Goal: Information Seeking & Learning: Find contact information

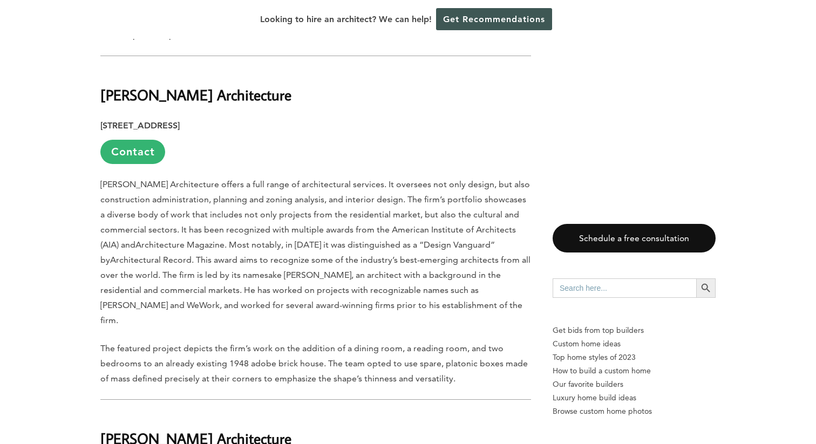
scroll to position [891, 0]
click at [443, 239] on span ". Most notably, in [DATE] it was distinguished as a “Design Vanguard” by" at bounding box center [297, 251] width 395 height 25
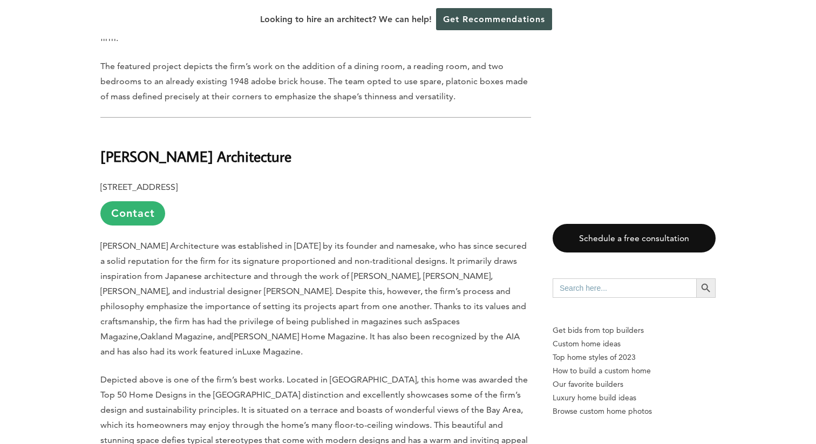
scroll to position [1174, 0]
click at [132, 146] on b "[PERSON_NAME] Architecture" at bounding box center [195, 155] width 191 height 19
click at [136, 200] on link "Contact" at bounding box center [132, 212] width 65 height 24
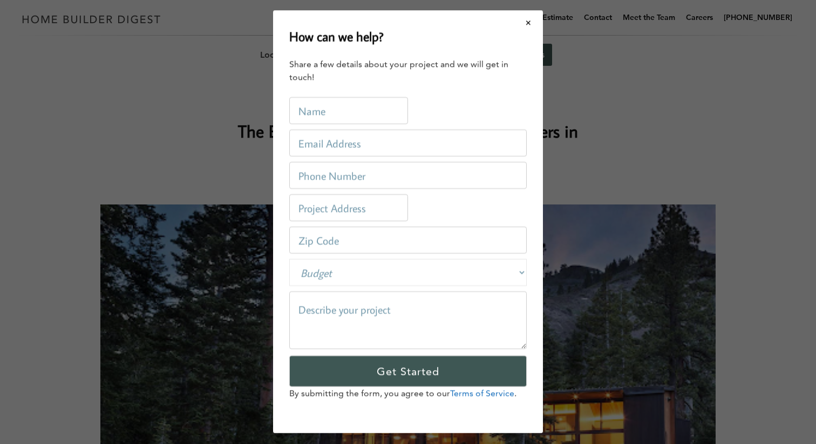
scroll to position [0, 0]
click at [524, 23] on button "Close modal" at bounding box center [528, 22] width 29 height 23
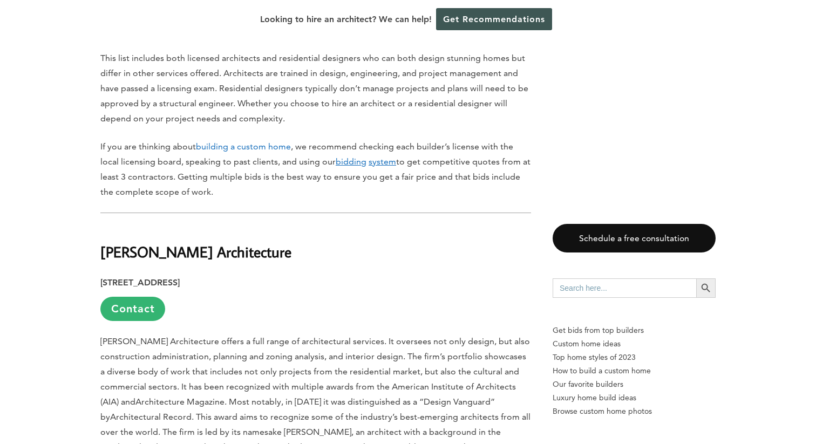
scroll to position [801, 0]
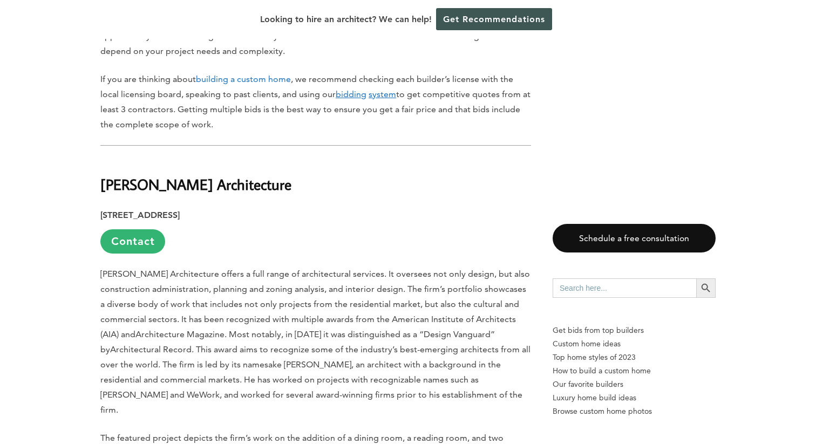
click at [140, 175] on b "[PERSON_NAME] Architecture" at bounding box center [195, 184] width 191 height 19
drag, startPoint x: 140, startPoint y: 169, endPoint x: 255, endPoint y: 169, distance: 114.4
click at [255, 175] on b "[PERSON_NAME] Architecture" at bounding box center [195, 184] width 191 height 19
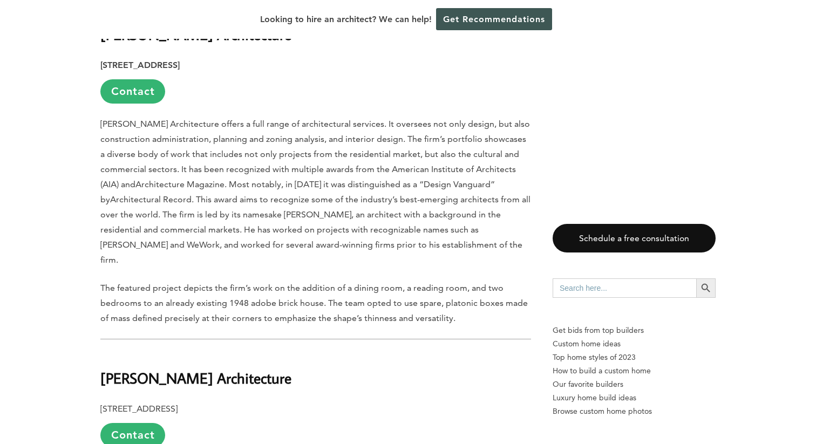
scroll to position [824, 0]
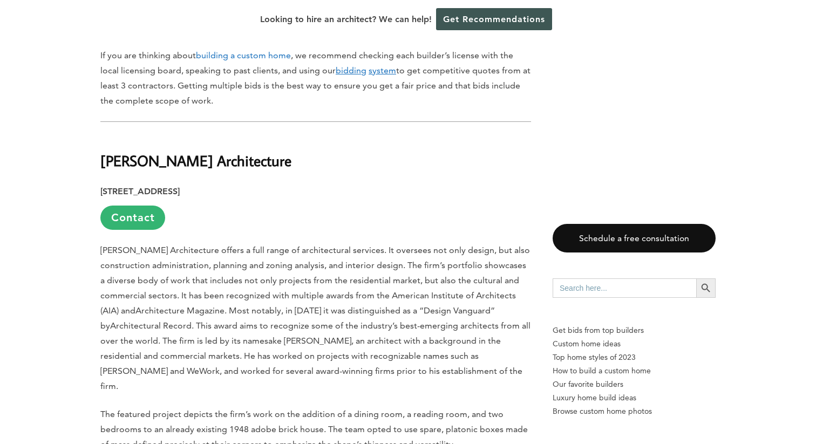
copy b "[PERSON_NAME] Architecture"
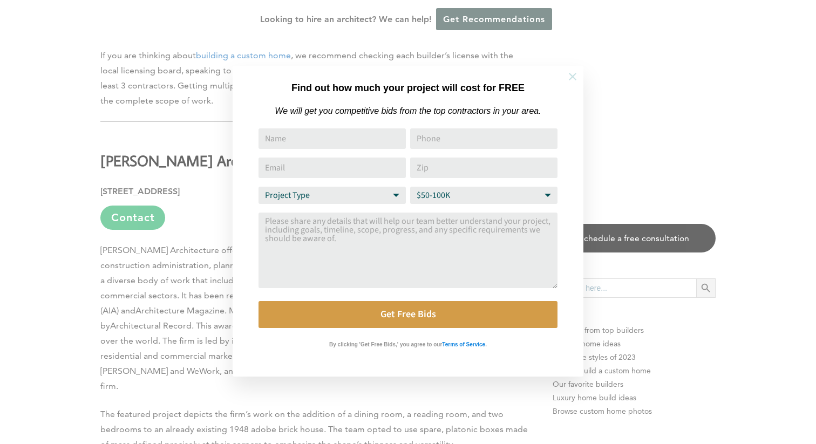
click at [569, 76] on icon at bounding box center [573, 77] width 12 height 12
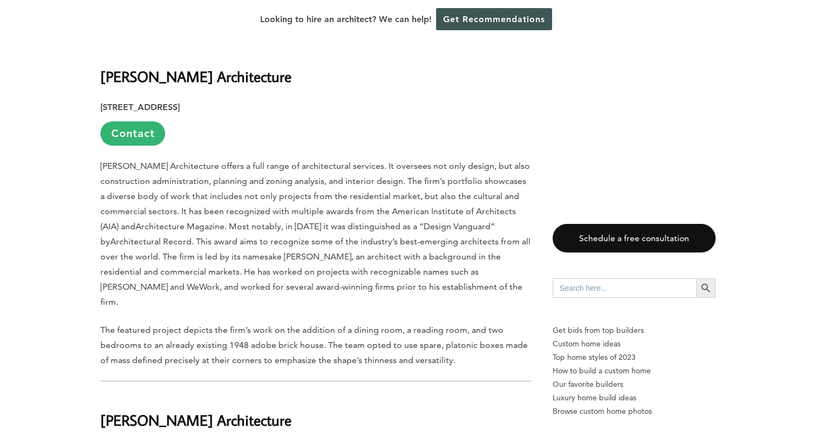
scroll to position [1022, 0]
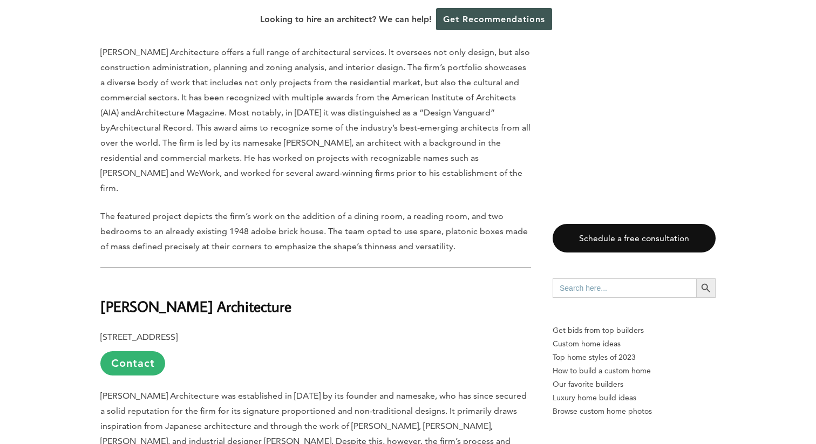
click at [119, 297] on b "[PERSON_NAME] Architecture" at bounding box center [195, 306] width 191 height 19
drag, startPoint x: 119, startPoint y: 282, endPoint x: 225, endPoint y: 282, distance: 106.3
click at [225, 297] on b "[PERSON_NAME] Architecture" at bounding box center [195, 306] width 191 height 19
copy b "[PERSON_NAME] Architecture"
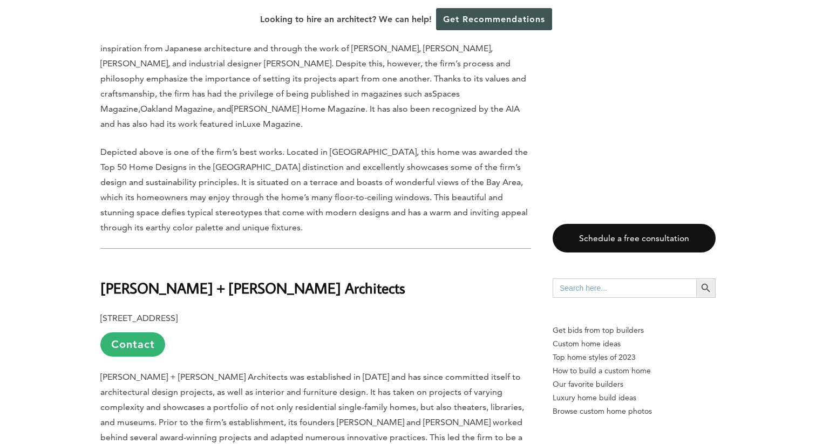
scroll to position [1540, 0]
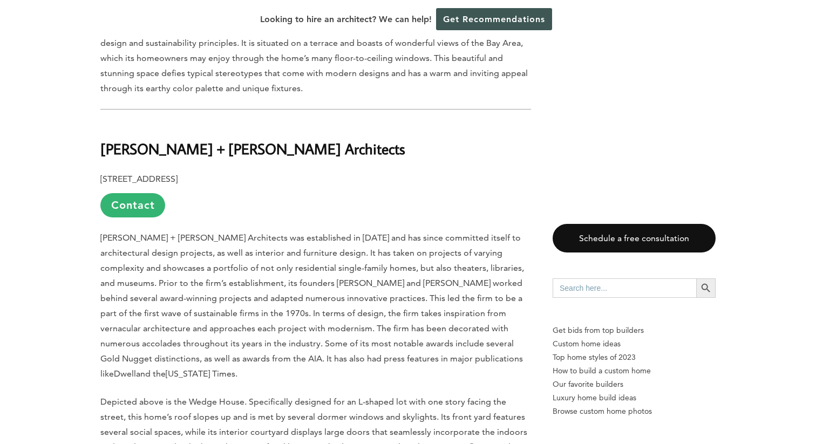
click at [121, 139] on b "[PERSON_NAME] + [PERSON_NAME] Architects" at bounding box center [252, 148] width 305 height 19
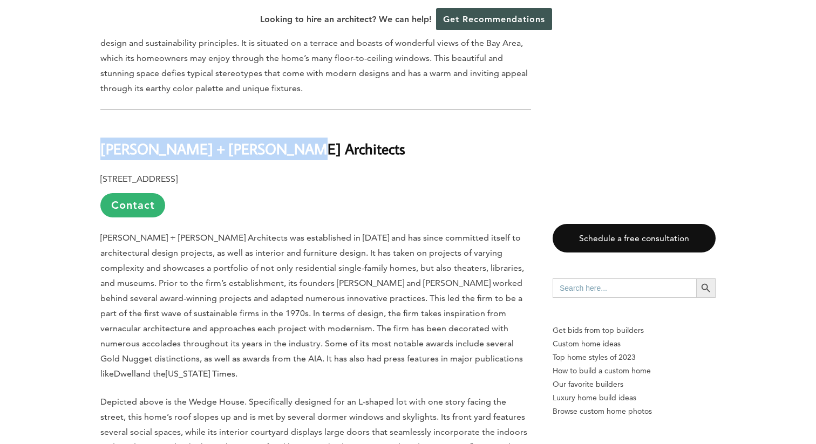
drag, startPoint x: 121, startPoint y: 107, endPoint x: 260, endPoint y: 107, distance: 138.7
click at [260, 139] on b "[PERSON_NAME] + [PERSON_NAME] Architects" at bounding box center [252, 148] width 305 height 19
copy b "[PERSON_NAME] + [PERSON_NAME] Architects"
